Goal: Obtain resource: Obtain resource

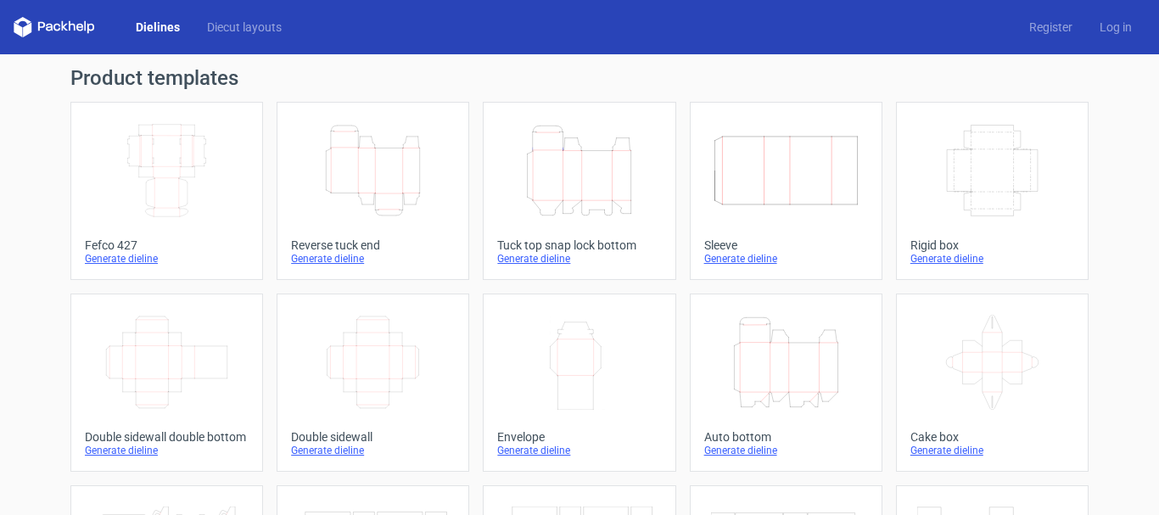
click at [125, 266] on link "Width Depth Height Fefco 427 Generate dieline" at bounding box center [166, 191] width 193 height 178
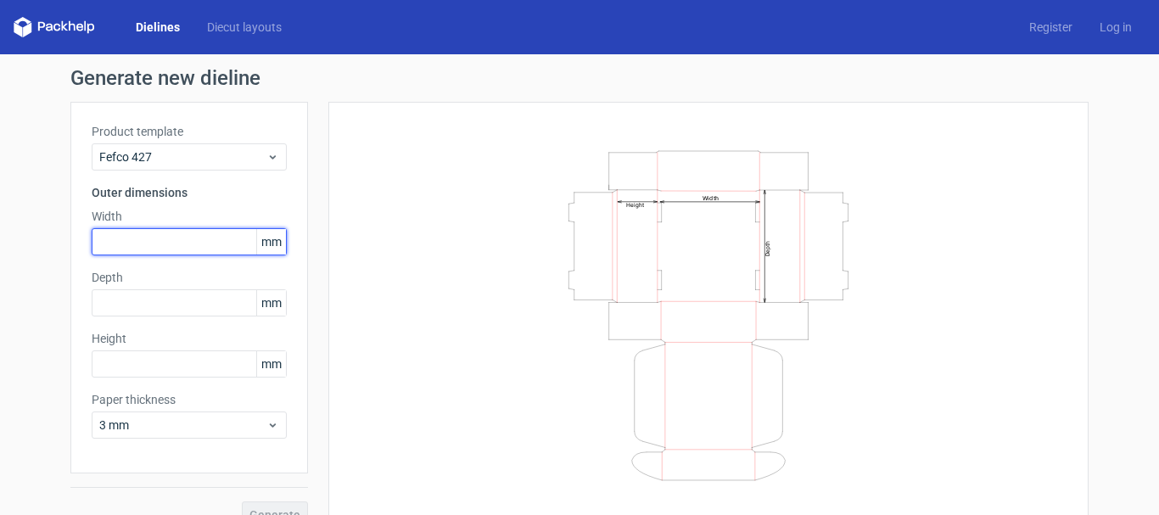
click at [166, 233] on input "text" at bounding box center [189, 241] width 195 height 27
type input "183"
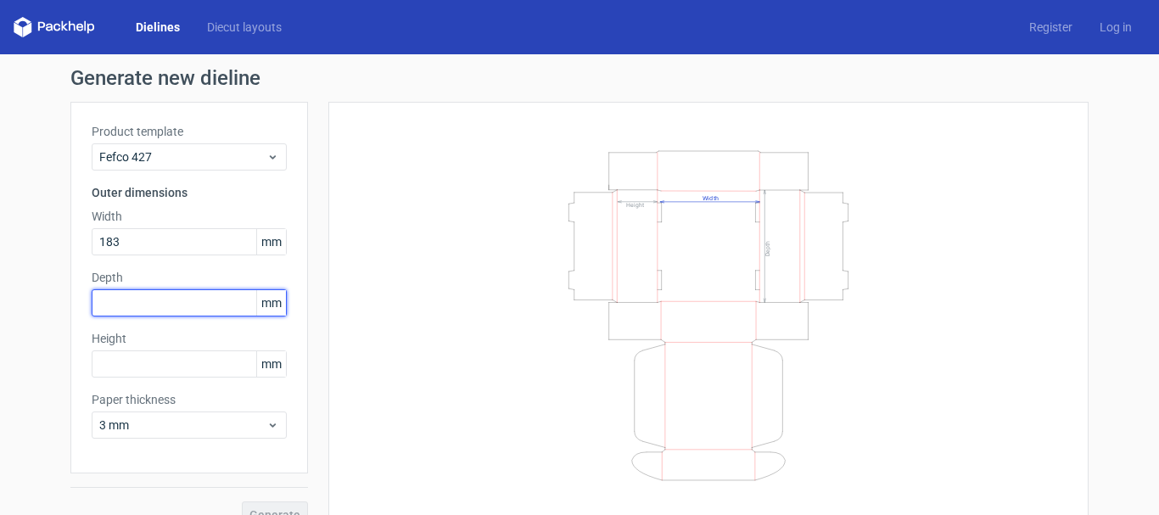
click at [188, 299] on input "text" at bounding box center [189, 302] width 195 height 27
type input "87"
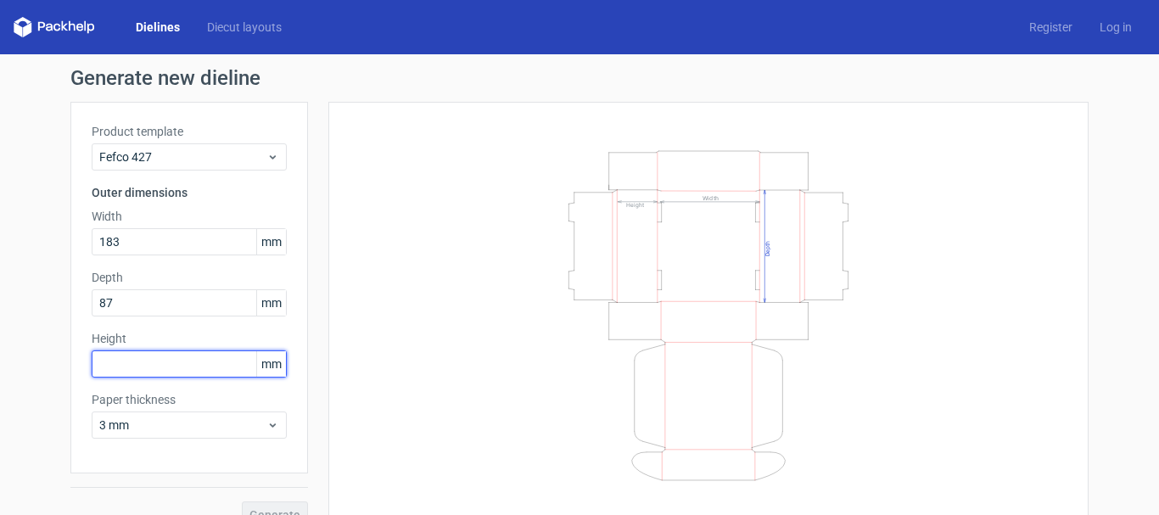
click at [138, 354] on input "text" at bounding box center [189, 364] width 195 height 27
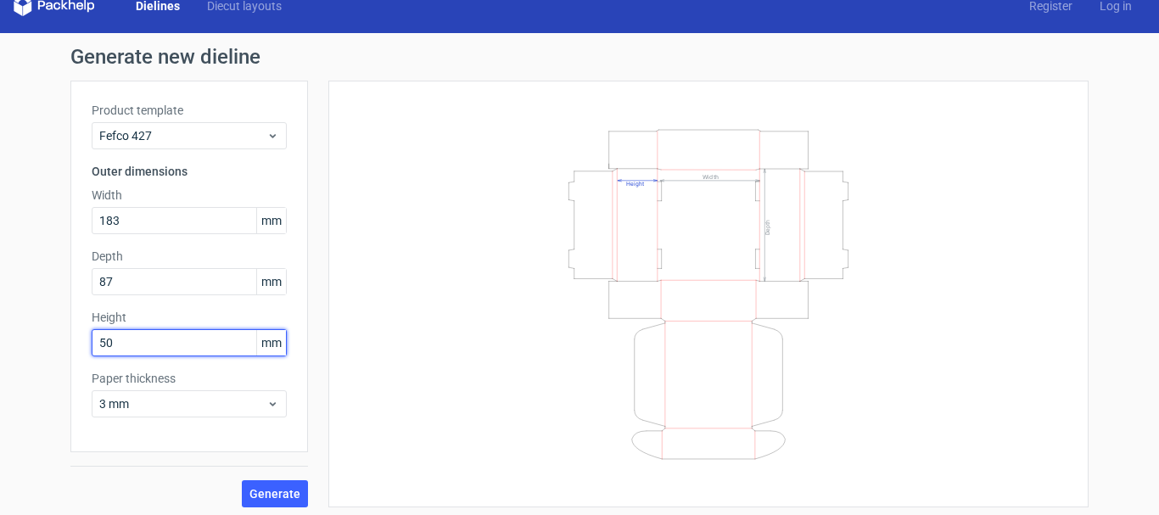
scroll to position [27, 0]
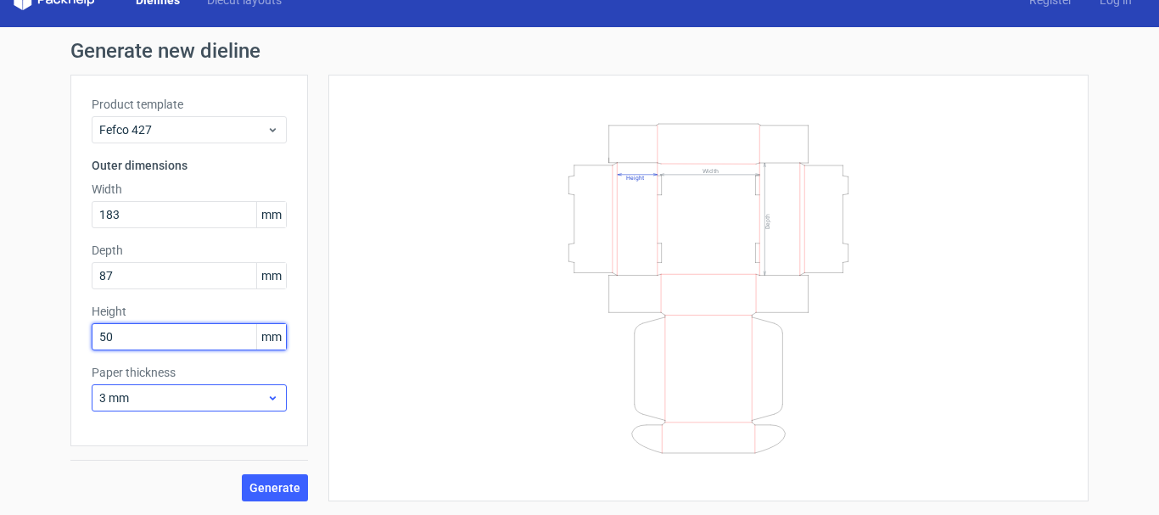
type input "50"
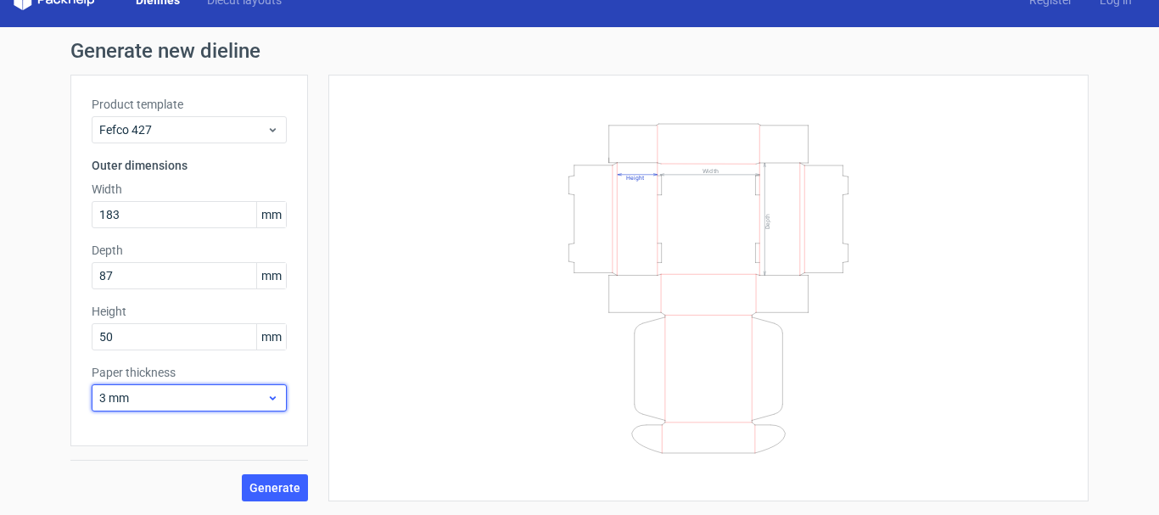
click at [195, 395] on span "3 mm" at bounding box center [182, 398] width 167 height 17
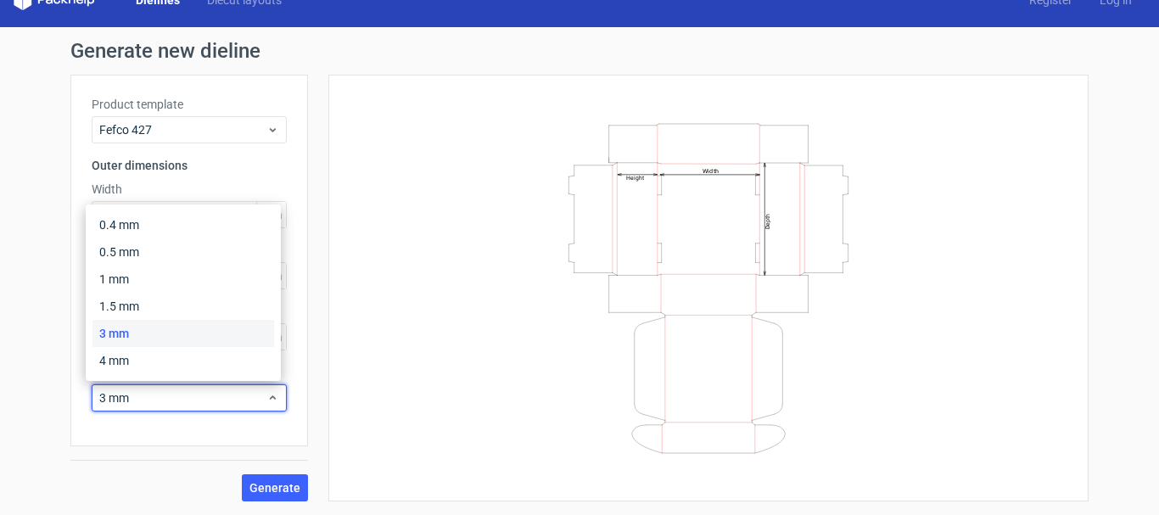
click at [246, 469] on div "Generate" at bounding box center [189, 473] width 238 height 55
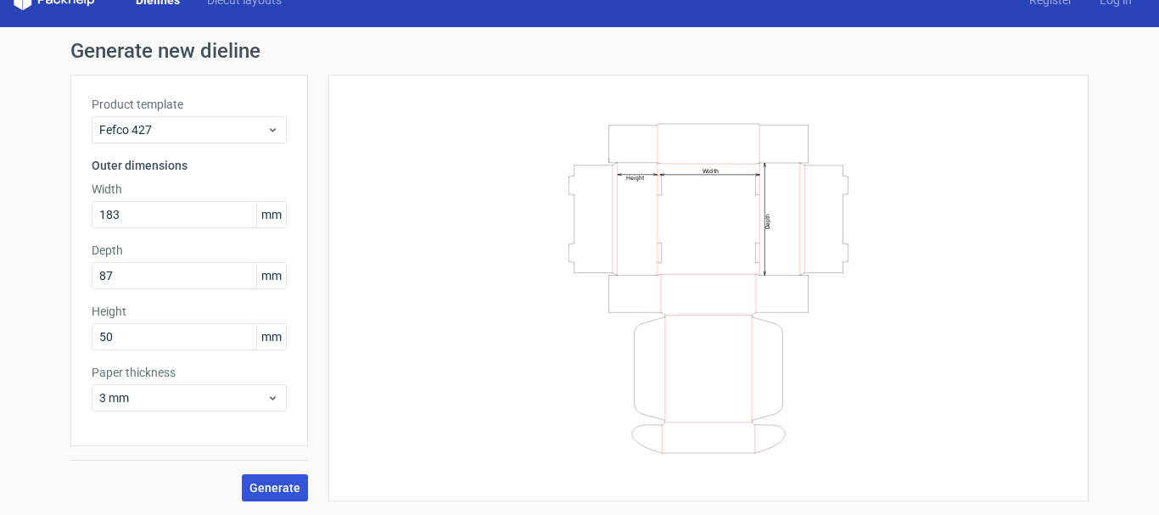
click at [250, 486] on span "Generate" at bounding box center [275, 488] width 51 height 12
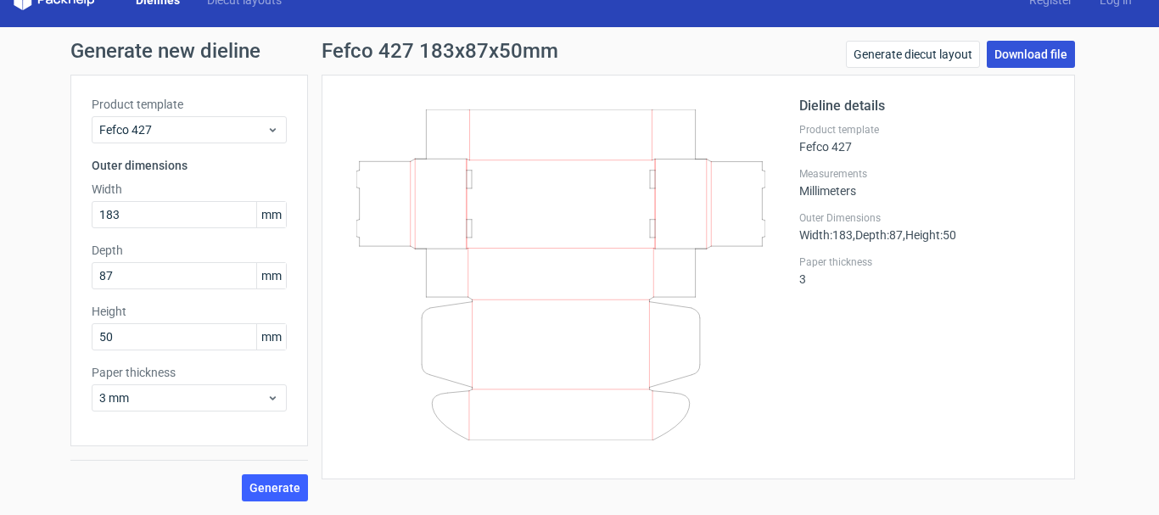
click at [1035, 60] on link "Download file" at bounding box center [1031, 54] width 88 height 27
